Goal: Task Accomplishment & Management: Complete application form

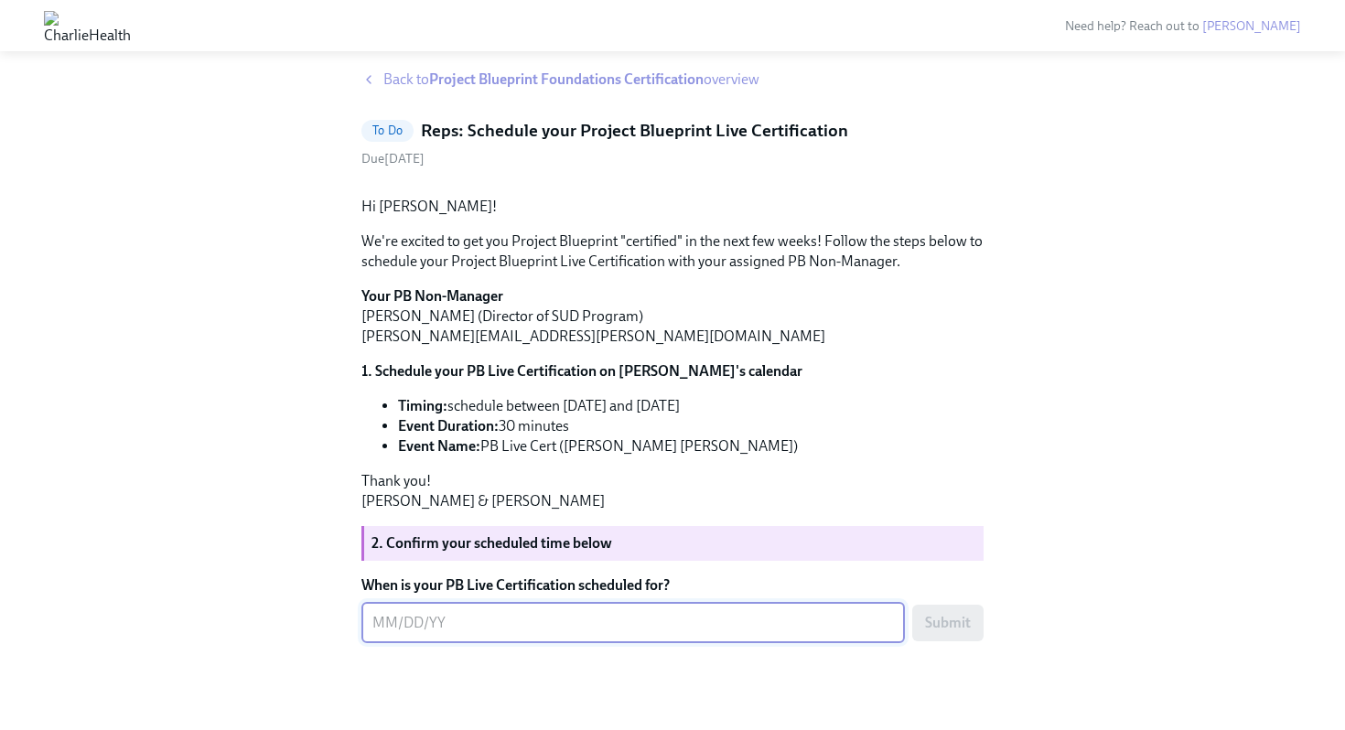
scroll to position [137, 0]
type textarea "09/22/2025"
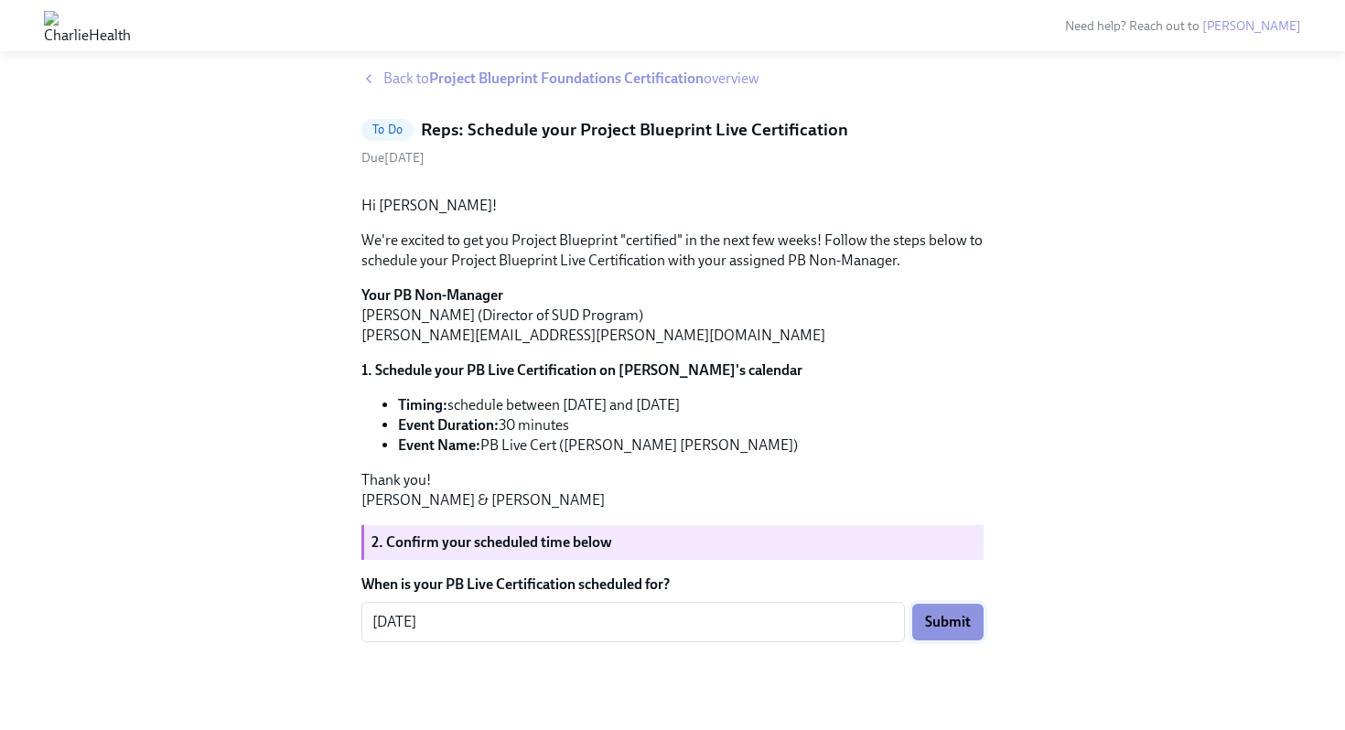
click at [948, 631] on span "Submit" at bounding box center [948, 622] width 46 height 18
drag, startPoint x: 585, startPoint y: 379, endPoint x: 328, endPoint y: 379, distance: 258.0
click at [328, 379] on div "Back to Project Blueprint Foundations Certification overview To Do Reps: Schedu…" at bounding box center [672, 377] width 1286 height 617
copy p "[PERSON_NAME][EMAIL_ADDRESS][PERSON_NAME][DOMAIN_NAME]"
